Goal: Complete application form: Complete application form

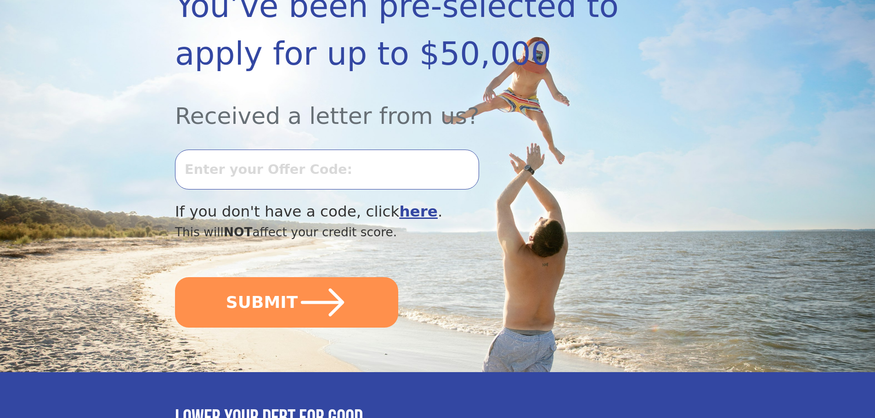
scroll to position [184, 0]
click at [197, 163] on input "text" at bounding box center [327, 168] width 304 height 39
type input "0618K-654408"
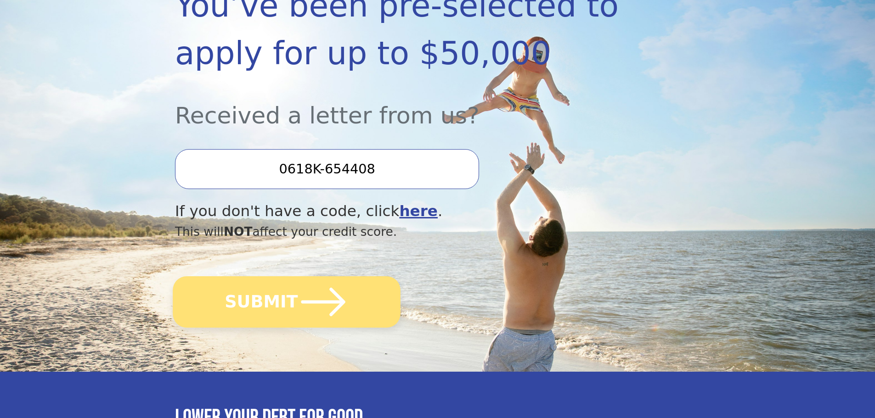
click at [309, 306] on icon "submit" at bounding box center [323, 302] width 51 height 51
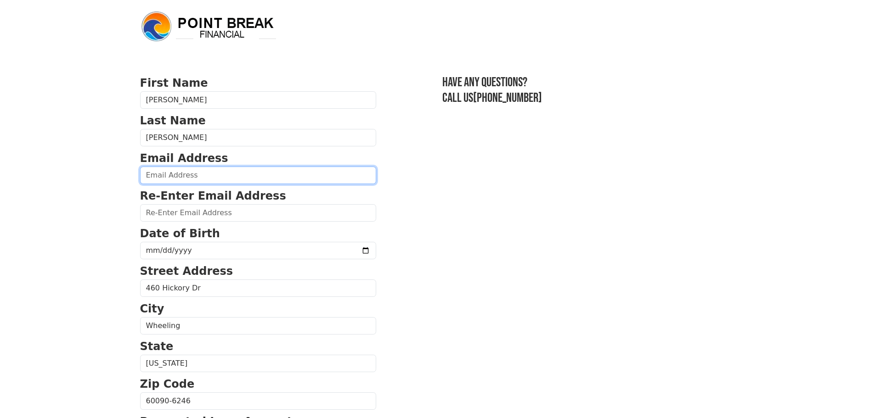
click at [163, 173] on input "email" at bounding box center [258, 175] width 236 height 17
type input "ivanovlegalconsultgroup@gmail.com"
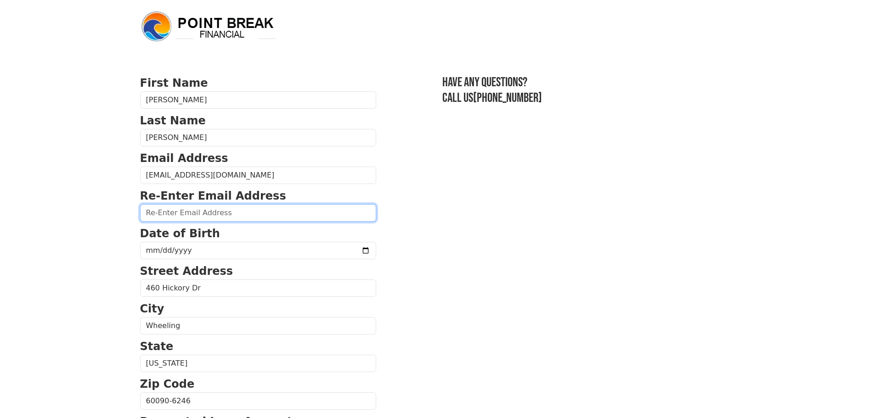
type input "ivanovlegalconsultgroup@gmail.com"
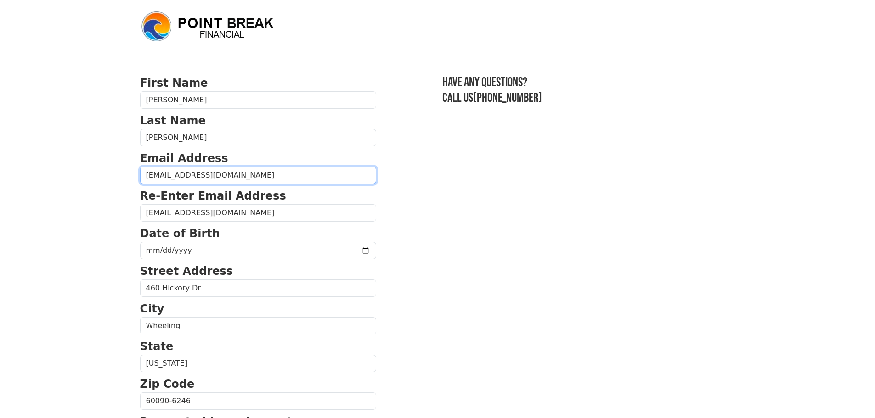
type input "(224) 801-2721"
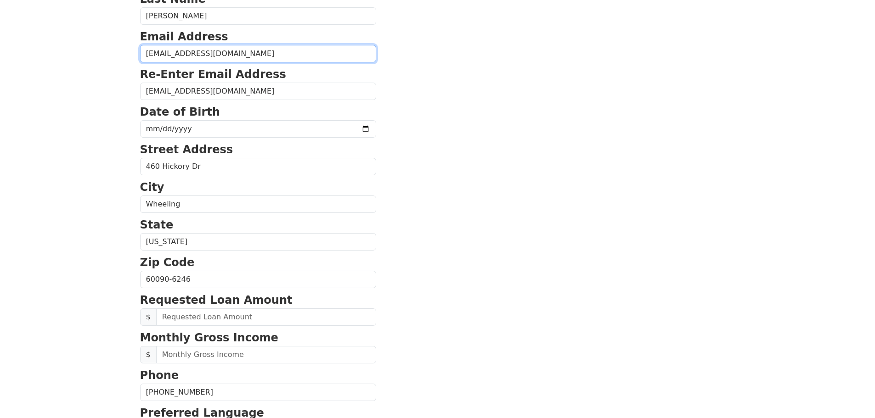
scroll to position [29, 0]
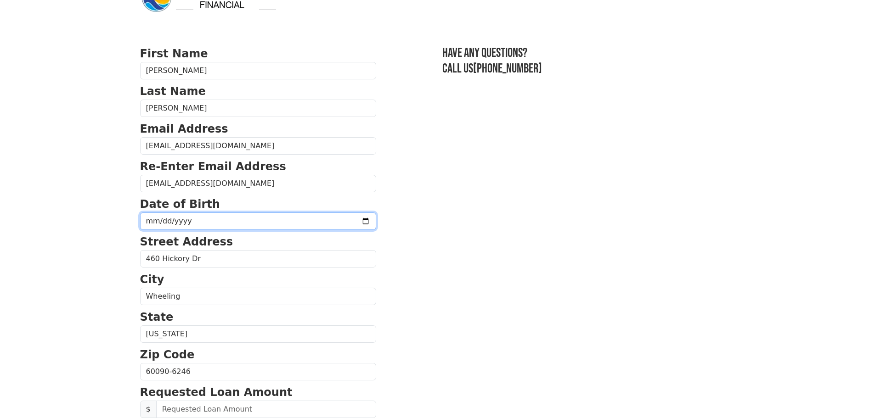
click at [148, 223] on input "date" at bounding box center [258, 221] width 236 height 17
type input "1975-07-11"
click at [476, 262] on section "First Name Aelina Last Name Ivanov Email Address ivanovlegalconsultgroup@gmail.…" at bounding box center [437, 372] width 595 height 655
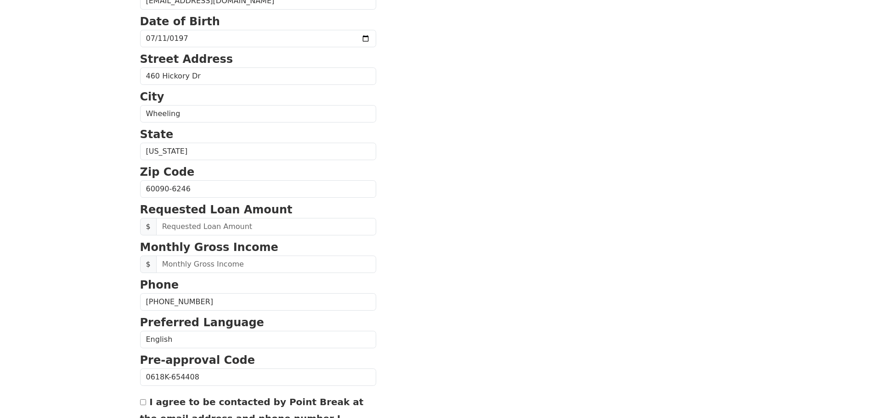
scroll to position [213, 0]
click at [197, 225] on input "text" at bounding box center [266, 225] width 220 height 17
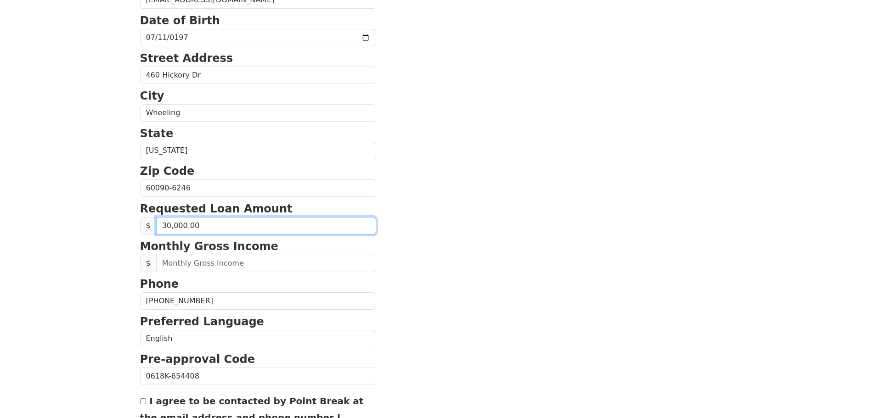
type input "30,000.00"
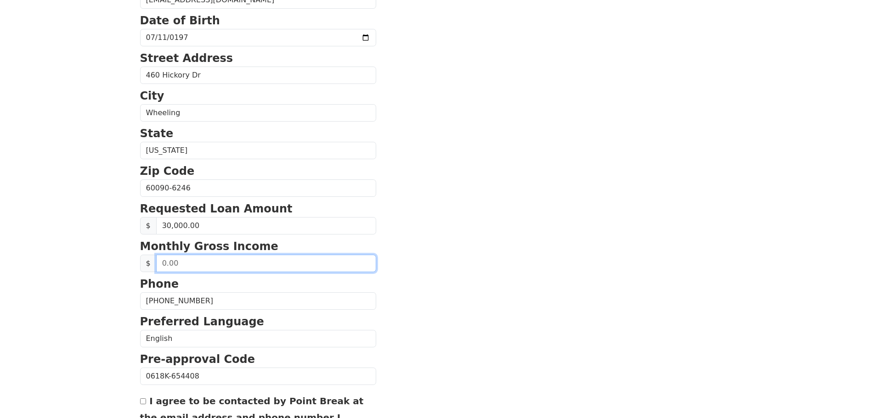
click at [179, 265] on input "text" at bounding box center [266, 263] width 220 height 17
type input "23,600.00"
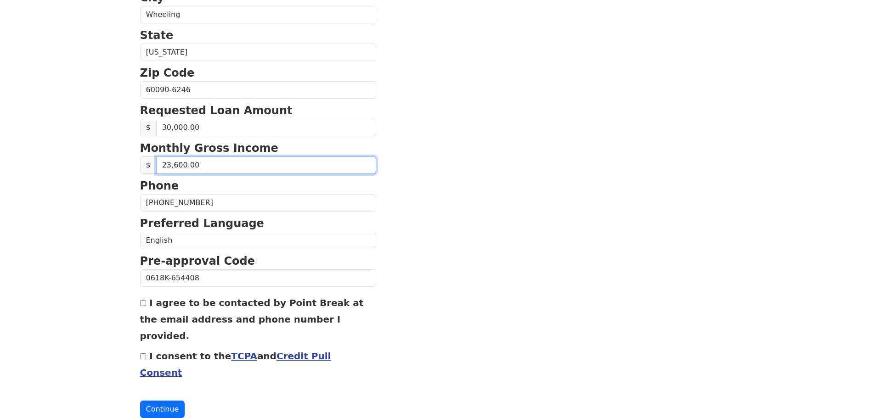
scroll to position [313, 0]
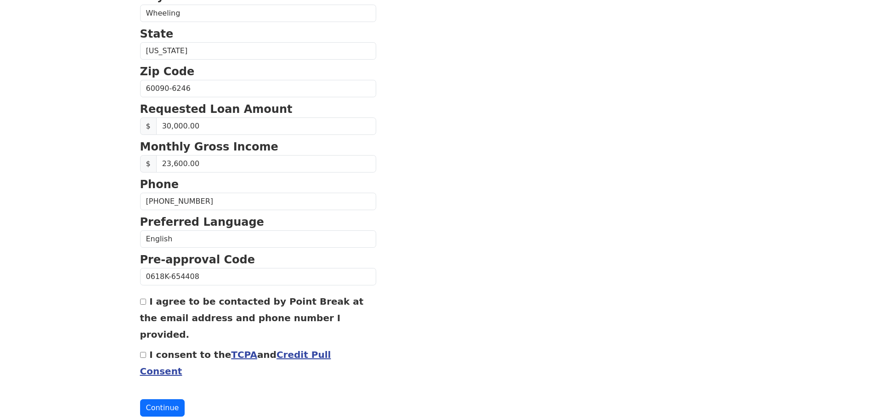
click at [142, 302] on input "I agree to be contacted by Point Break at the email address and phone number I …" at bounding box center [143, 302] width 6 height 6
checkbox input "true"
click at [142, 352] on input "I consent to the TCPA and Credit Pull Consent" at bounding box center [143, 355] width 6 height 6
checkbox input "true"
click at [163, 399] on button "Continue" at bounding box center [162, 407] width 45 height 17
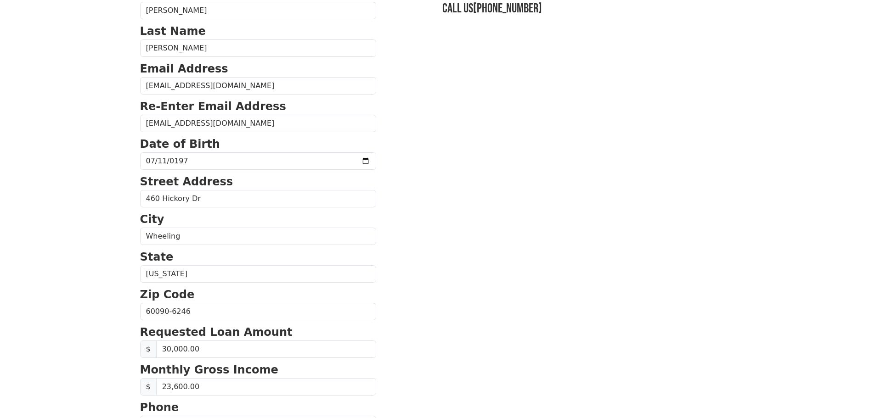
scroll to position [92, 0]
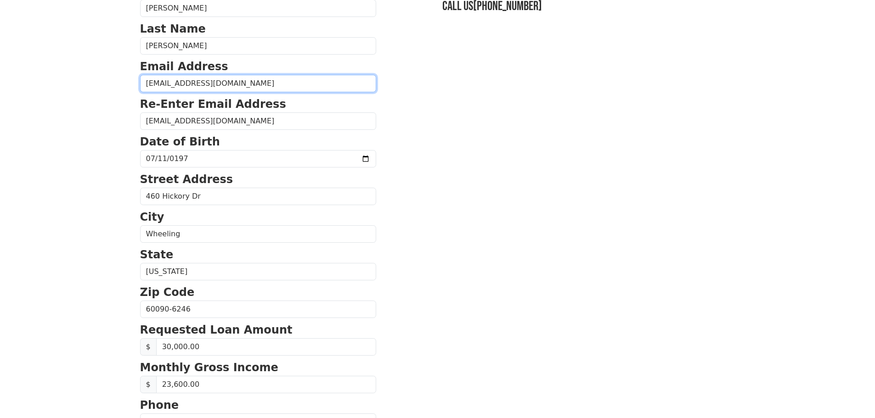
click at [261, 85] on input "ivanovlegalconsultgroup@gmail.com" at bounding box center [258, 83] width 236 height 17
click at [394, 115] on section "First Name Aelina Last Name Ivanov Email Address ivanovlegalconsultgroup@gmail.…" at bounding box center [437, 339] width 595 height 713
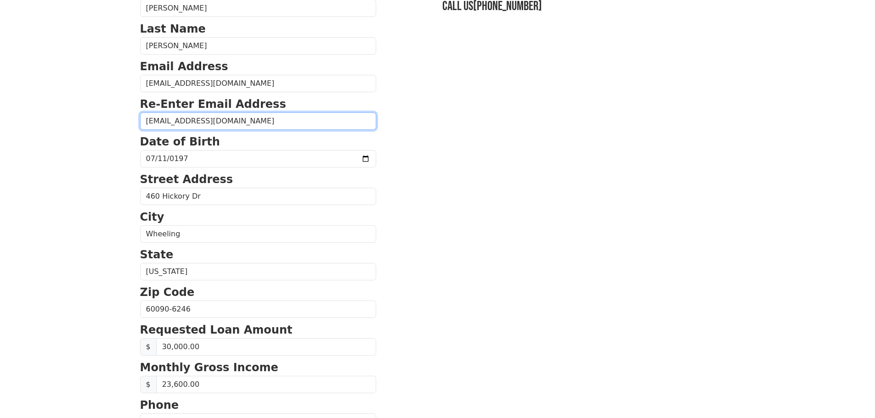
click at [259, 119] on input "ivanovlegalconsultgroup@gmail.com" at bounding box center [258, 120] width 236 height 17
drag, startPoint x: 395, startPoint y: 154, endPoint x: 392, endPoint y: 159, distance: 5.9
click at [396, 155] on section "First Name Aelina Last Name Ivanov Email Address ivanovlegalconsultgroup@gmail.…" at bounding box center [437, 339] width 595 height 713
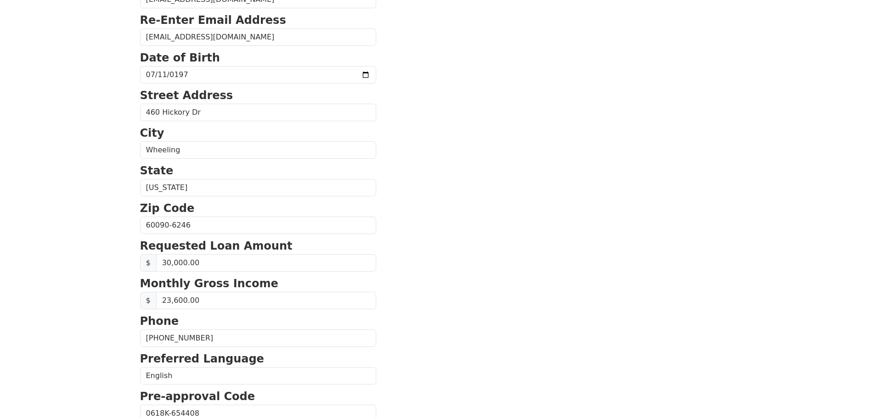
scroll to position [184, 0]
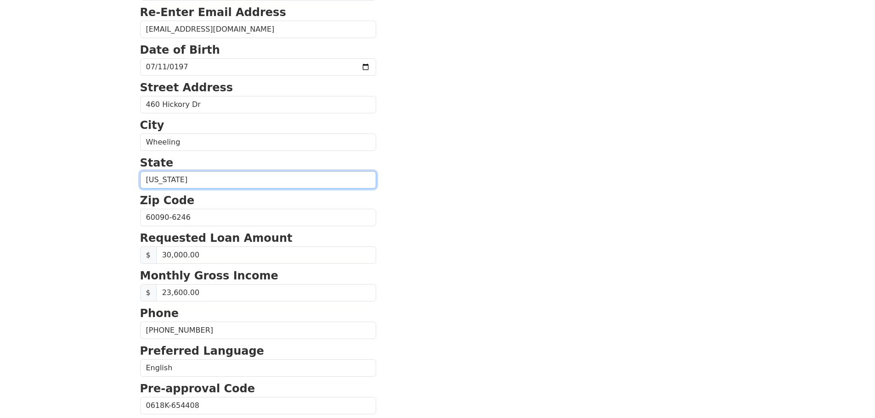
click at [167, 183] on select "Alabama Alaska Arizona Arkansas California Colorado Connecticut Delaware Distri…" at bounding box center [258, 179] width 236 height 17
click at [140, 171] on select "Alabama Alaska Arizona Arkansas California Colorado Connecticut Delaware Distri…" at bounding box center [258, 179] width 236 height 17
click at [520, 265] on section "First Name Aelina Last Name Ivanov Email Address ivanovlegalconsultgroup@gmail.…" at bounding box center [437, 247] width 595 height 713
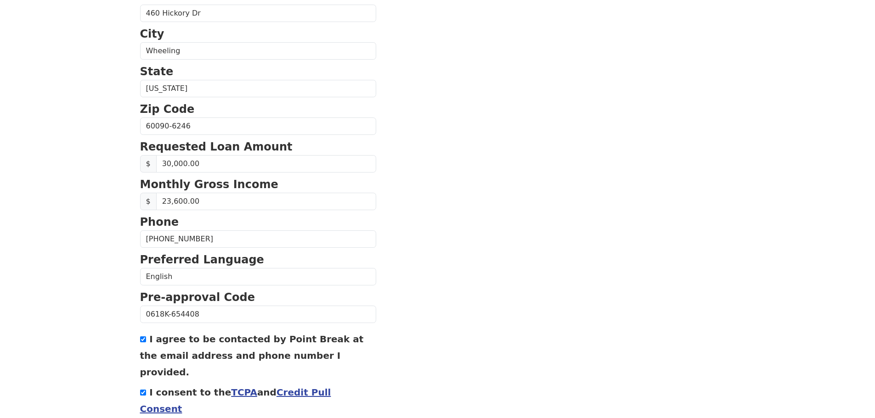
scroll to position [275, 0]
click at [192, 238] on input "(224) 801-2721" at bounding box center [258, 238] width 236 height 17
click at [498, 267] on section "First Name Aelina Last Name Ivanov Email Address ivanovlegalconsultgroup@gmail.…" at bounding box center [437, 155] width 595 height 713
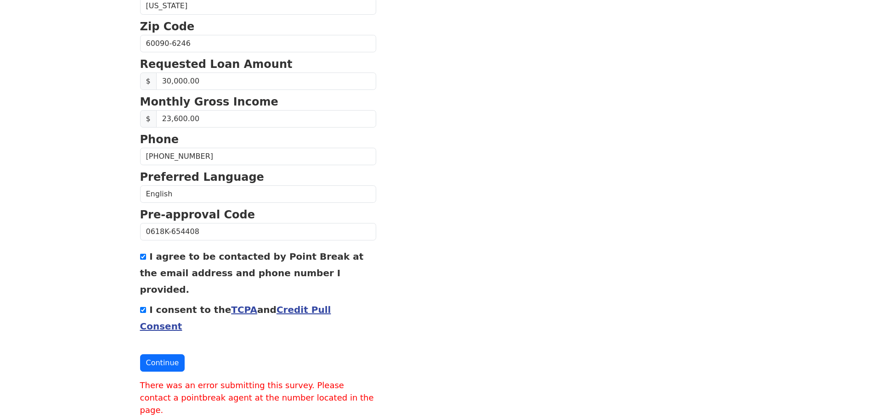
scroll to position [359, 0]
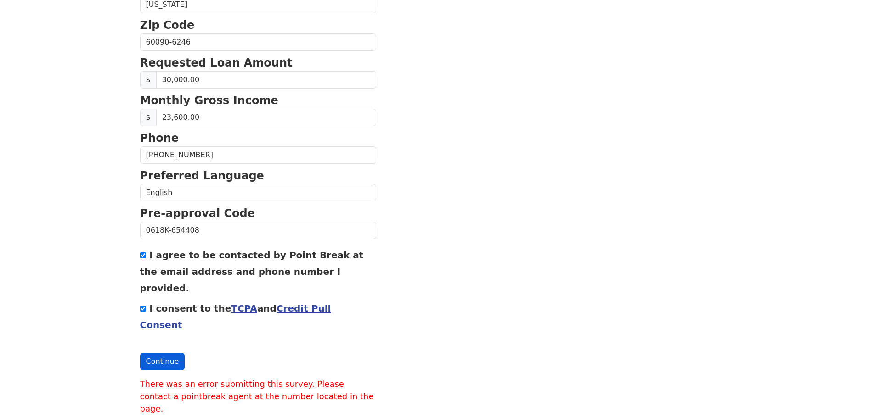
click at [162, 353] on button "Continue" at bounding box center [162, 361] width 45 height 17
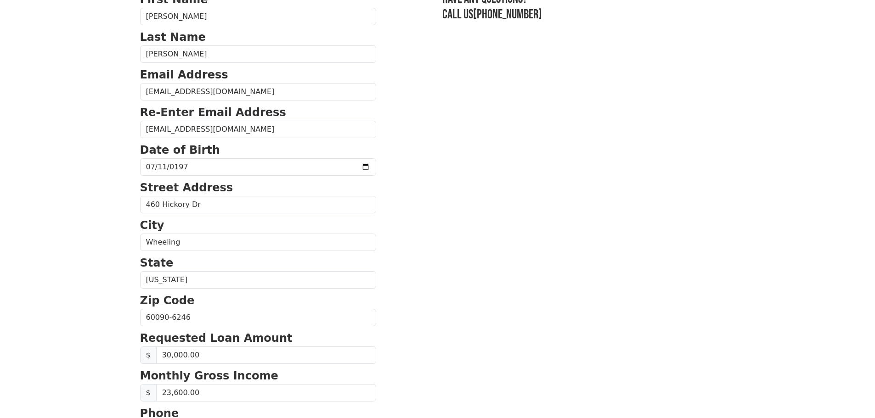
scroll to position [0, 0]
